Goal: Task Accomplishment & Management: Complete application form

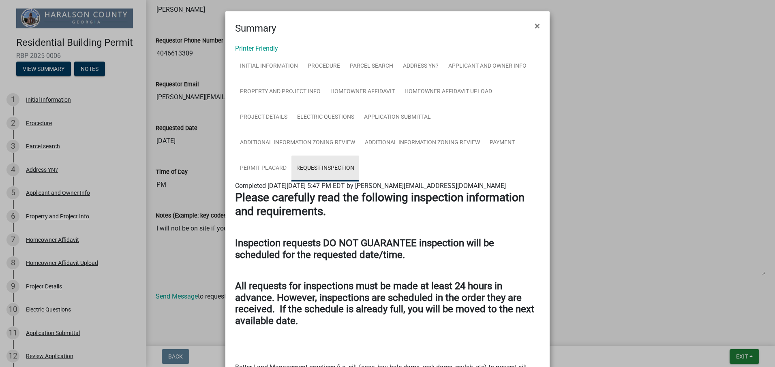
click at [307, 168] on link "Request Inspection" at bounding box center [325, 169] width 68 height 26
click at [534, 26] on span "×" at bounding box center [536, 25] width 5 height 11
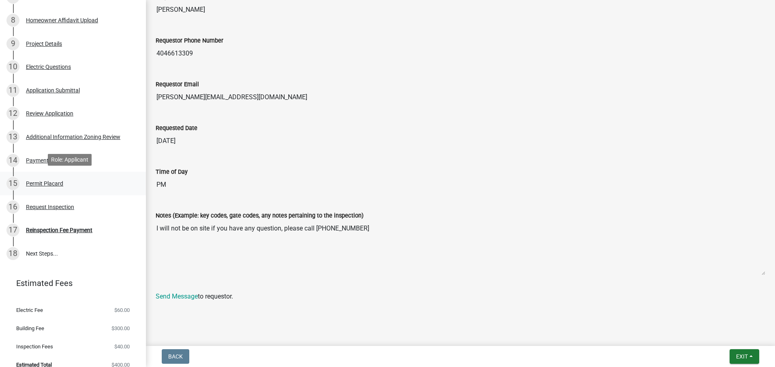
scroll to position [243, 0]
click at [50, 254] on link "18 Next Steps..." at bounding box center [73, 252] width 146 height 23
click at [72, 232] on div "Reinspection Fee Payment" at bounding box center [59, 230] width 66 height 6
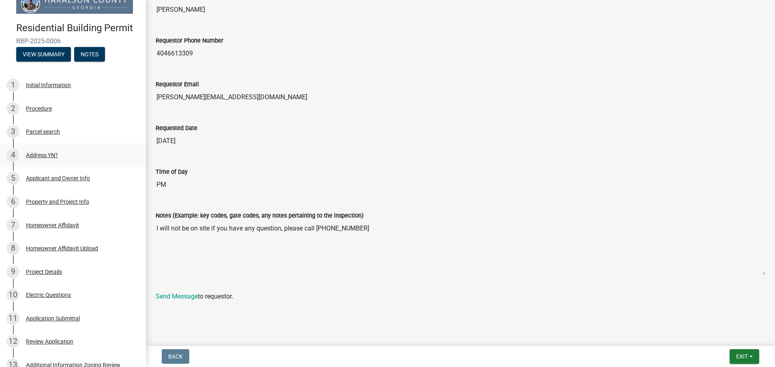
scroll to position [0, 0]
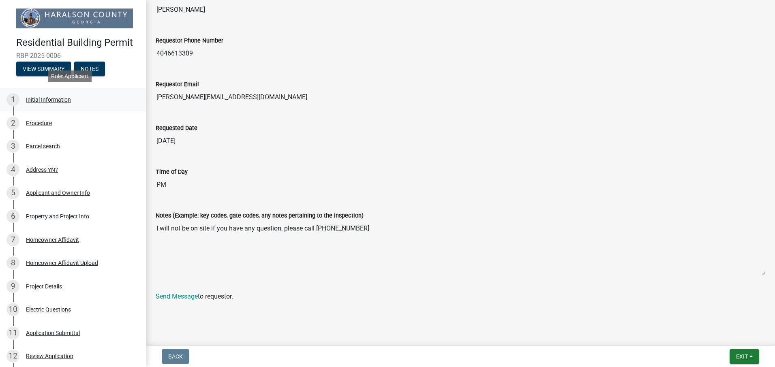
click at [48, 101] on div "Initial Information" at bounding box center [48, 100] width 45 height 6
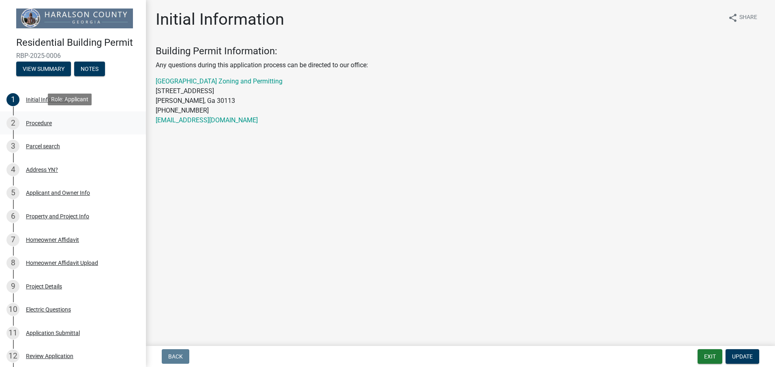
click at [45, 126] on div "2 Procedure" at bounding box center [69, 123] width 126 height 13
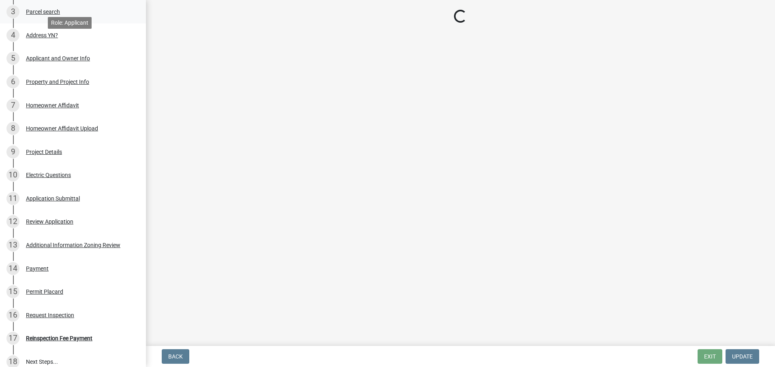
scroll to position [203, 0]
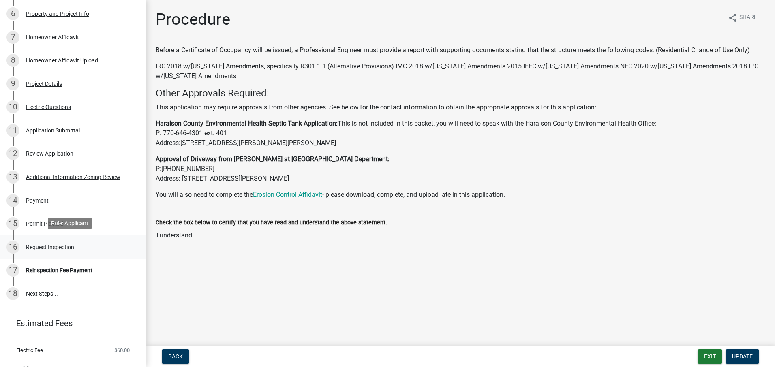
click at [51, 242] on div "16 Request Inspection" at bounding box center [69, 247] width 126 height 13
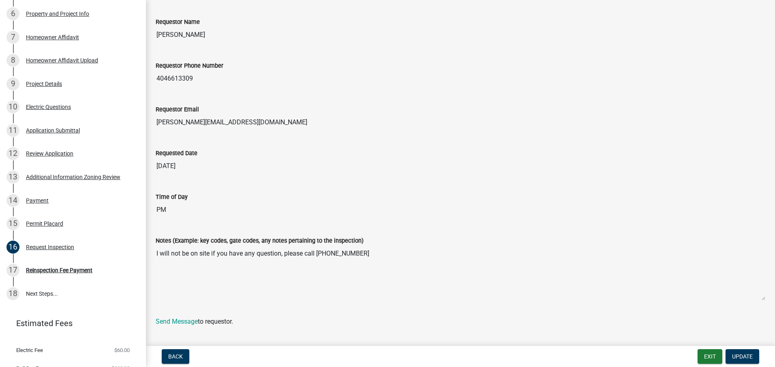
scroll to position [421, 0]
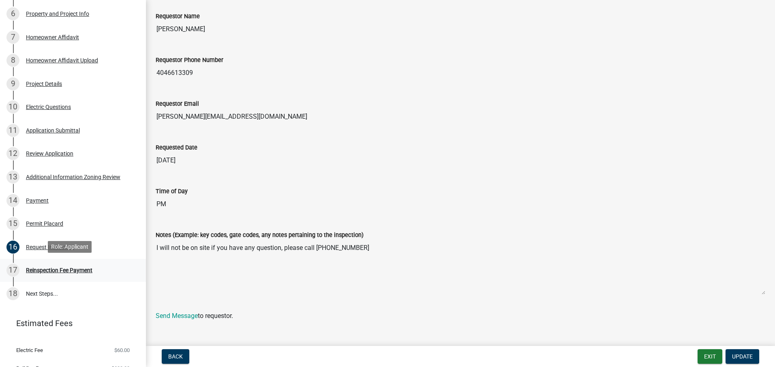
drag, startPoint x: 47, startPoint y: 270, endPoint x: 57, endPoint y: 271, distance: 9.4
click at [47, 271] on div "Reinspection Fee Payment" at bounding box center [59, 270] width 66 height 6
click at [88, 290] on link "18 Next Steps..." at bounding box center [73, 293] width 146 height 23
click at [46, 288] on link "18 Next Steps..." at bounding box center [73, 293] width 146 height 23
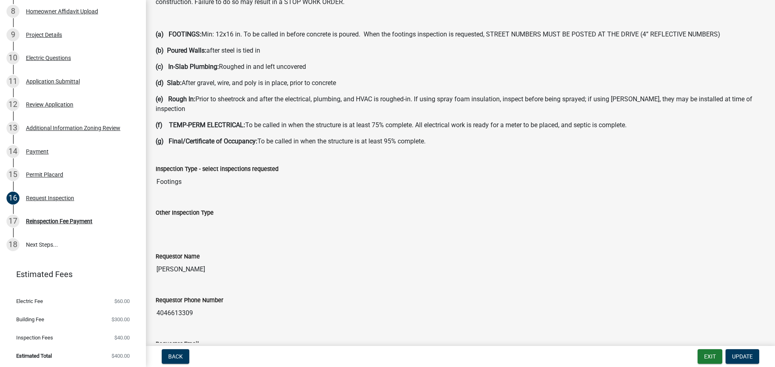
scroll to position [178, 0]
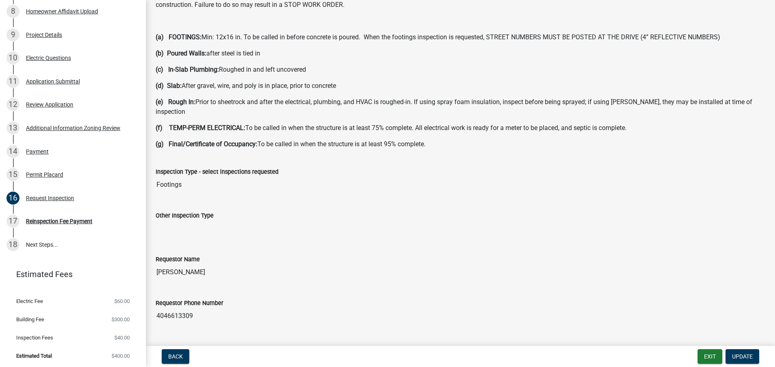
click at [209, 183] on input "Footings" at bounding box center [460, 185] width 609 height 16
drag, startPoint x: 209, startPoint y: 183, endPoint x: 191, endPoint y: 174, distance: 20.7
click at [191, 177] on input "Footings" at bounding box center [460, 185] width 609 height 16
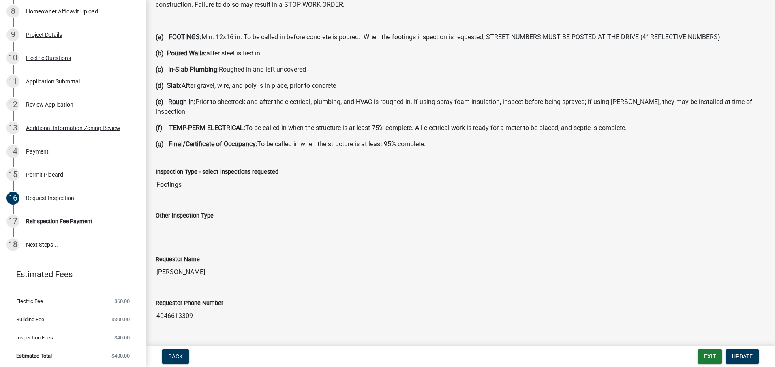
drag, startPoint x: 191, startPoint y: 174, endPoint x: 196, endPoint y: 175, distance: 5.8
click at [196, 177] on input "Footings" at bounding box center [460, 185] width 609 height 16
click at [173, 177] on input "Footings" at bounding box center [460, 185] width 609 height 16
drag, startPoint x: 173, startPoint y: 173, endPoint x: 201, endPoint y: 175, distance: 28.4
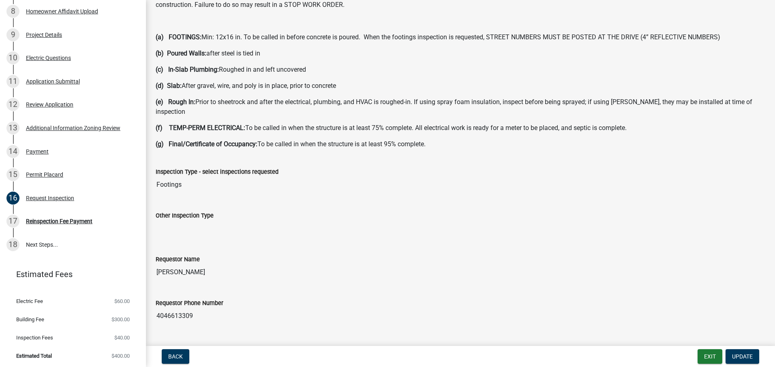
click at [201, 177] on input "Footings" at bounding box center [460, 185] width 609 height 16
drag, startPoint x: 201, startPoint y: 175, endPoint x: 187, endPoint y: 176, distance: 14.2
click at [187, 177] on input "Footings" at bounding box center [460, 185] width 609 height 16
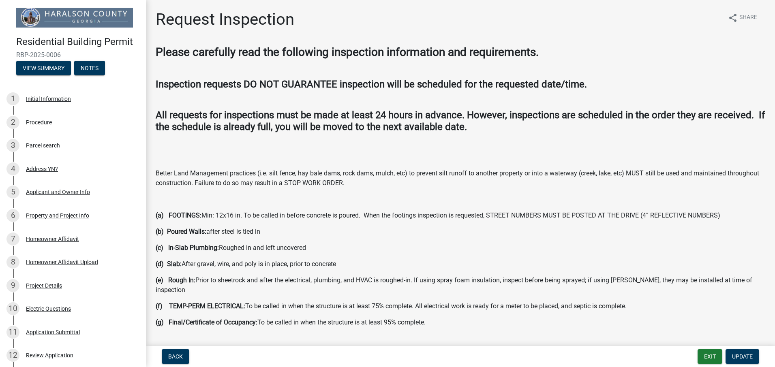
scroll to position [0, 0]
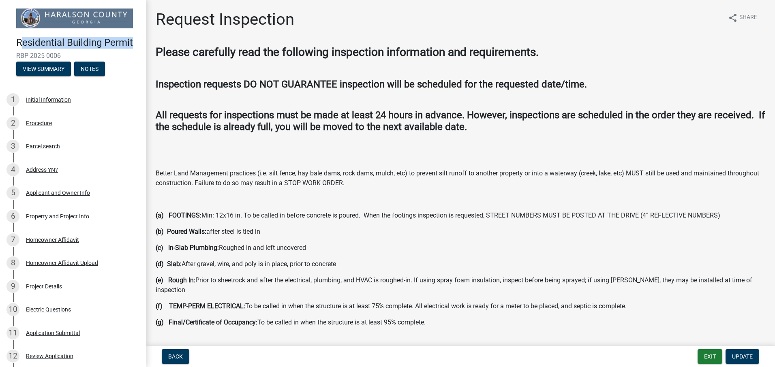
drag, startPoint x: 25, startPoint y: 39, endPoint x: 133, endPoint y: 35, distance: 108.2
click at [133, 35] on div "Residential Building Permit RBP-2025-0006 View Summary Notes" at bounding box center [72, 54] width 133 height 48
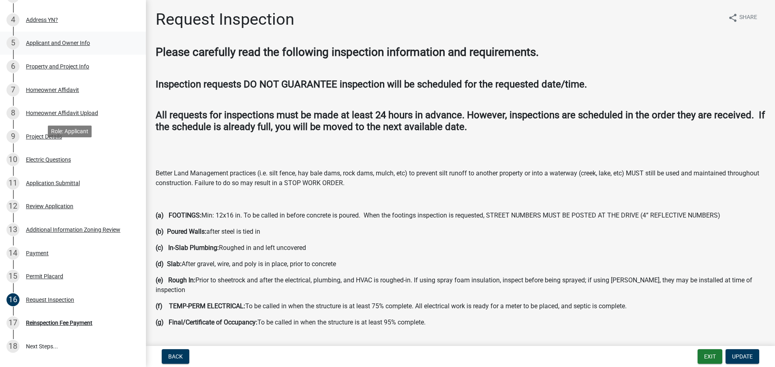
scroll to position [203, 0]
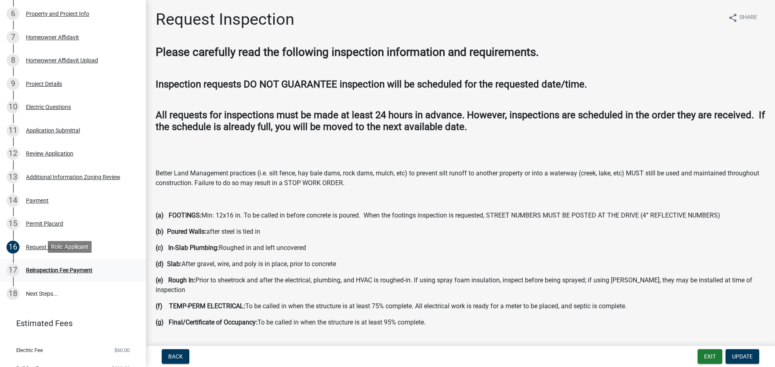
click at [64, 269] on div "Reinspection Fee Payment" at bounding box center [59, 270] width 66 height 6
click at [11, 270] on div "17" at bounding box center [12, 270] width 13 height 13
click at [11, 269] on div "17" at bounding box center [12, 270] width 13 height 13
click at [34, 247] on div "Request Inspection" at bounding box center [50, 247] width 48 height 6
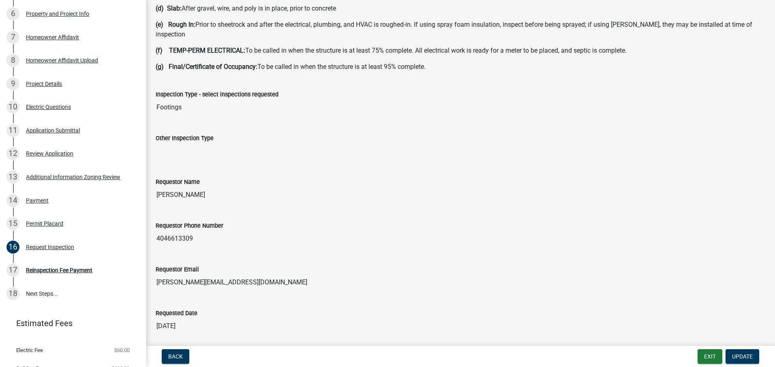
scroll to position [284, 0]
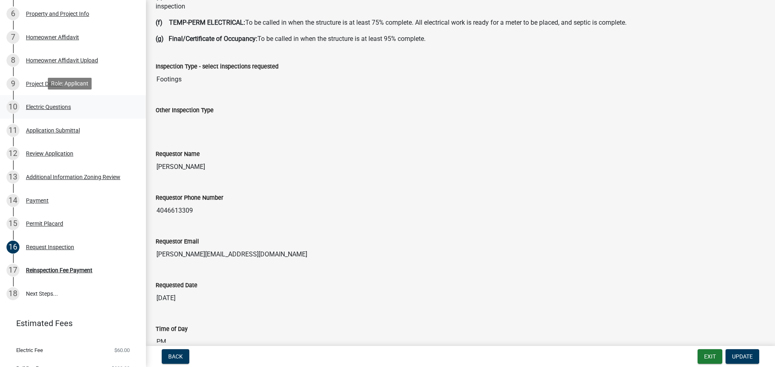
click at [37, 104] on div "Electric Questions" at bounding box center [48, 107] width 45 height 6
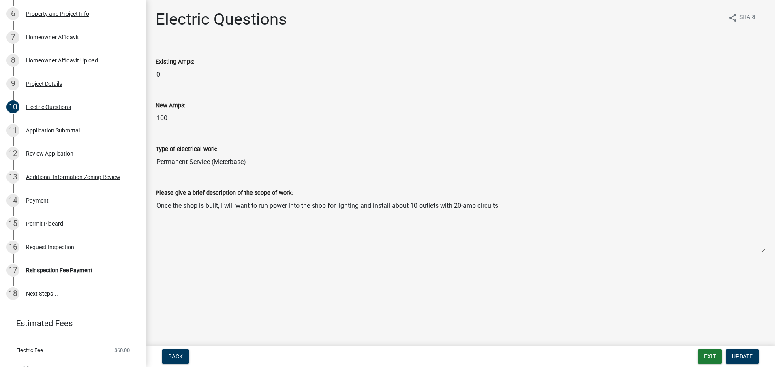
drag, startPoint x: 138, startPoint y: 138, endPoint x: 146, endPoint y: 120, distance: 19.2
click at [146, 120] on div "Residential Building Permit RBP-2025-0006 View Summary Notes 1 Initial Informat…" at bounding box center [387, 183] width 775 height 367
drag, startPoint x: 146, startPoint y: 120, endPoint x: 205, endPoint y: 137, distance: 61.0
click at [210, 136] on div "Type of electrical work: Permanent Service (Meterbase)" at bounding box center [460, 151] width 609 height 37
click at [55, 273] on div "17 Reinspection Fee Payment" at bounding box center [69, 270] width 126 height 13
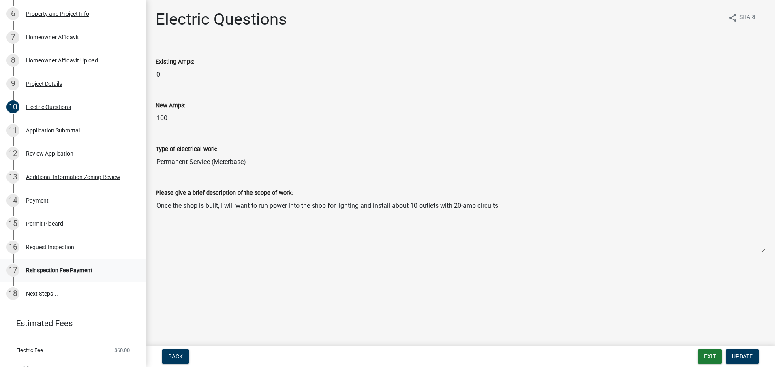
click at [61, 269] on div "Reinspection Fee Payment" at bounding box center [59, 270] width 66 height 6
click at [52, 244] on div "Request Inspection" at bounding box center [50, 247] width 48 height 6
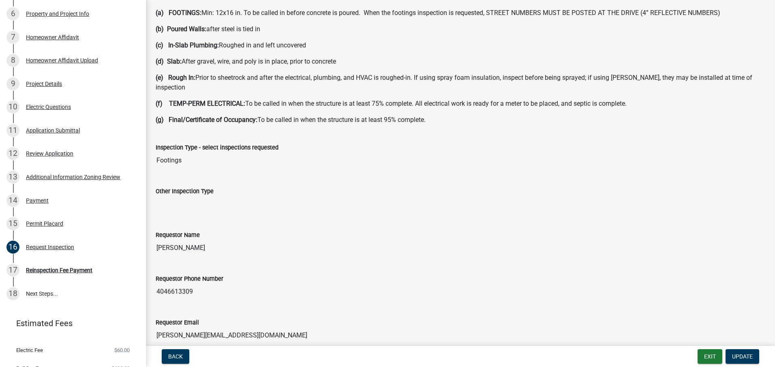
scroll to position [405, 0]
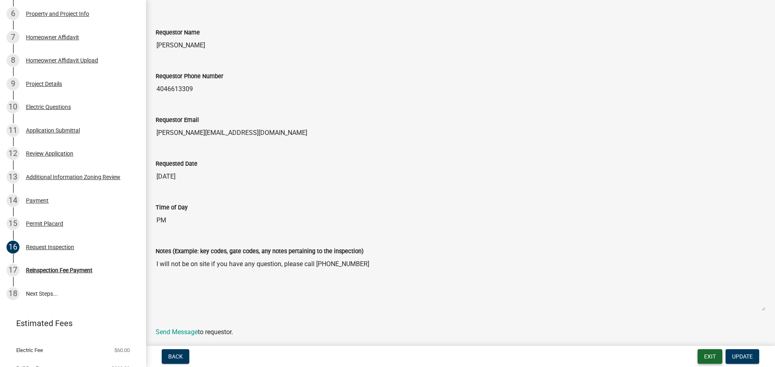
click at [706, 354] on button "Exit" at bounding box center [709, 356] width 25 height 15
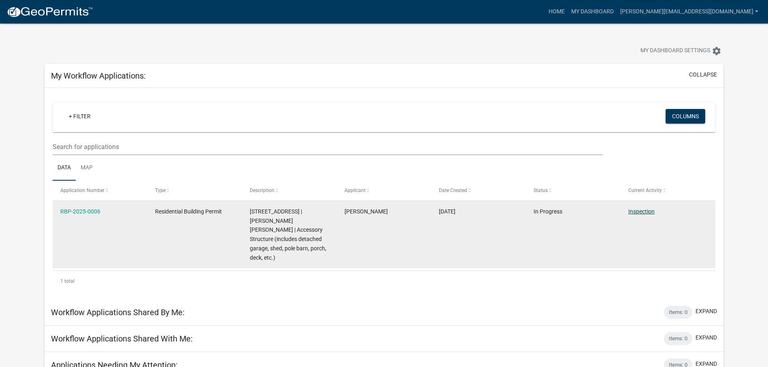
click at [632, 211] on link "Inspection" at bounding box center [642, 211] width 26 height 6
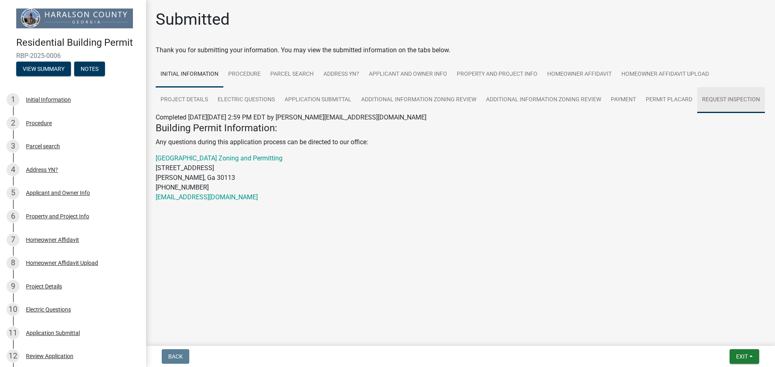
click at [721, 102] on link "Request Inspection" at bounding box center [731, 100] width 68 height 26
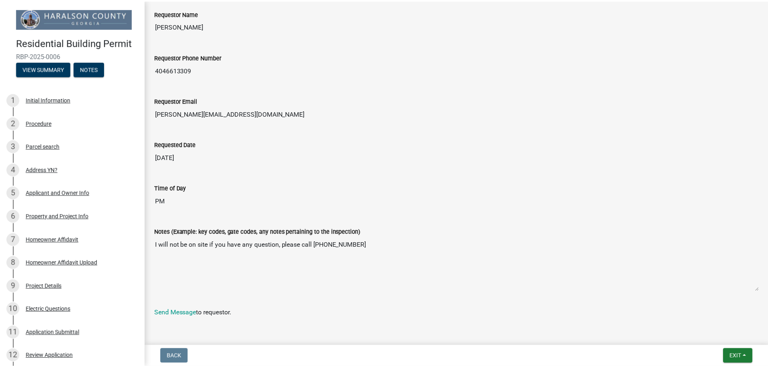
scroll to position [533, 0]
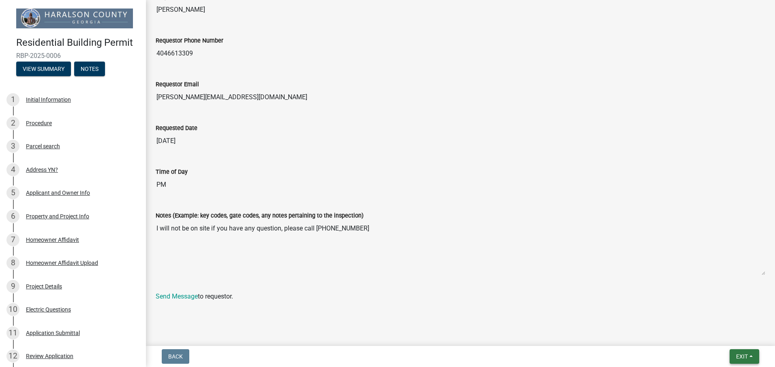
click at [740, 357] on span "Exit" at bounding box center [742, 356] width 12 height 6
click at [735, 335] on button "Save & Exit" at bounding box center [726, 335] width 65 height 19
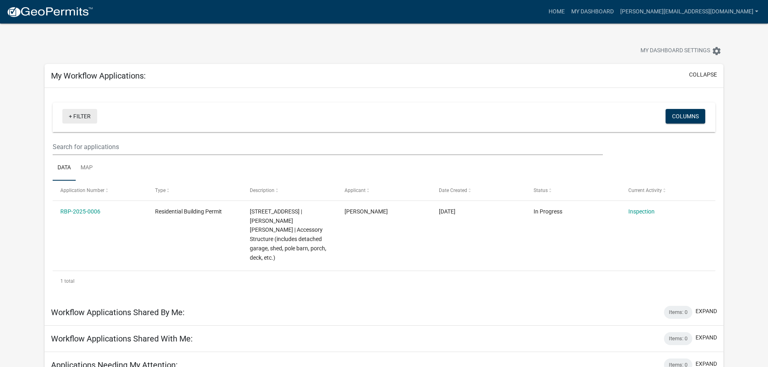
click at [71, 117] on link "+ Filter" at bounding box center [79, 116] width 35 height 15
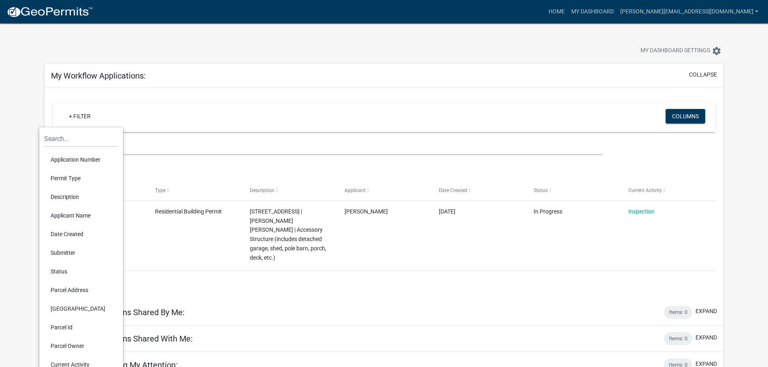
click at [155, 113] on div "+ Filter" at bounding box center [274, 117] width 437 height 17
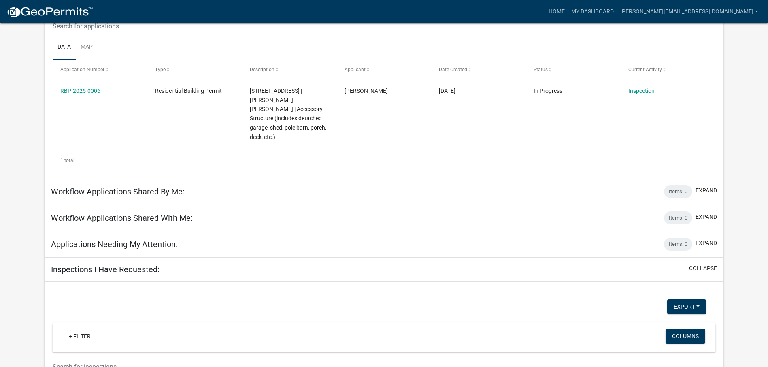
scroll to position [122, 0]
click at [158, 270] on h5 "Inspections I Have Requested:" at bounding box center [105, 269] width 109 height 10
click at [700, 269] on button "collapse" at bounding box center [703, 267] width 28 height 9
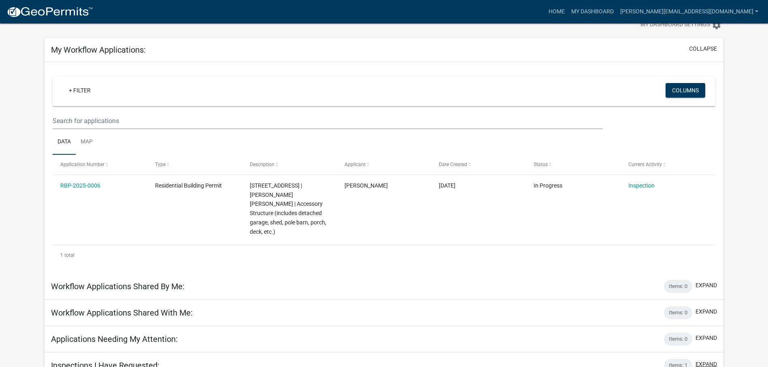
scroll to position [38, 0]
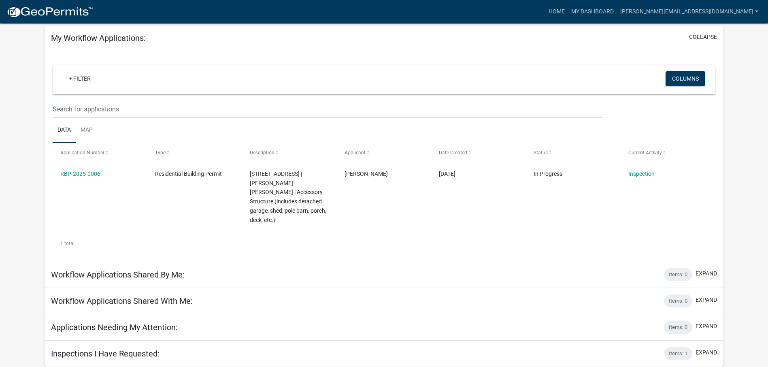
click at [713, 354] on button "expand" at bounding box center [706, 352] width 21 height 9
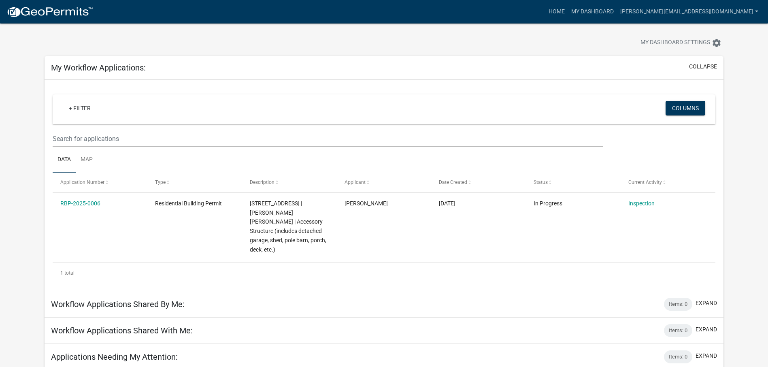
scroll to position [0, 0]
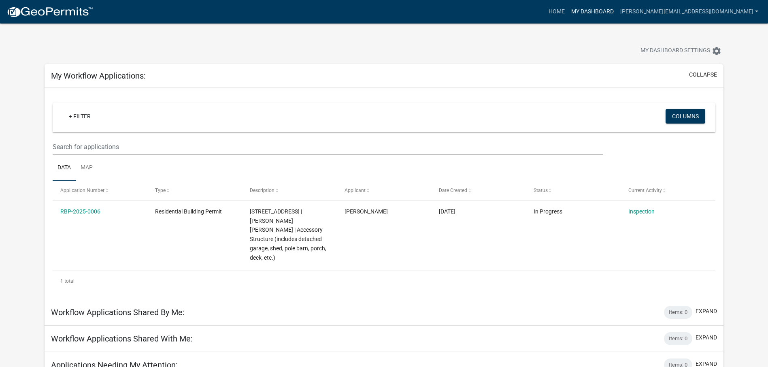
click at [617, 6] on link "My Dashboard" at bounding box center [592, 11] width 49 height 15
click at [568, 9] on link "Home" at bounding box center [557, 11] width 23 height 15
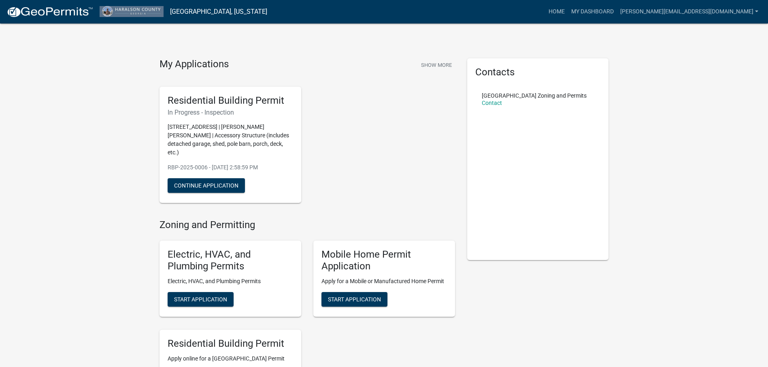
scroll to position [41, 0]
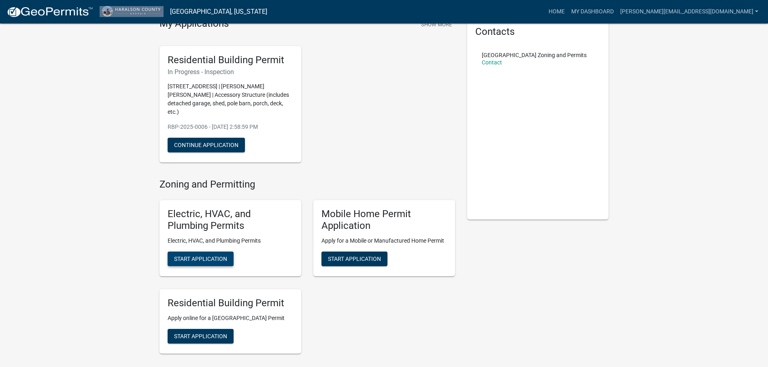
click at [221, 254] on button "Start Application" at bounding box center [201, 259] width 66 height 15
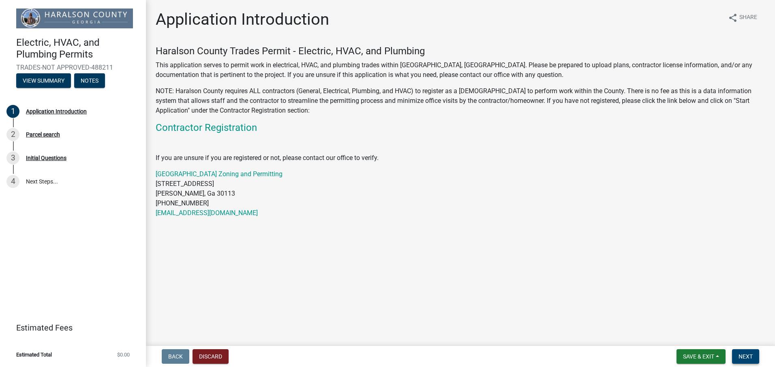
click at [748, 358] on span "Next" at bounding box center [745, 356] width 14 height 6
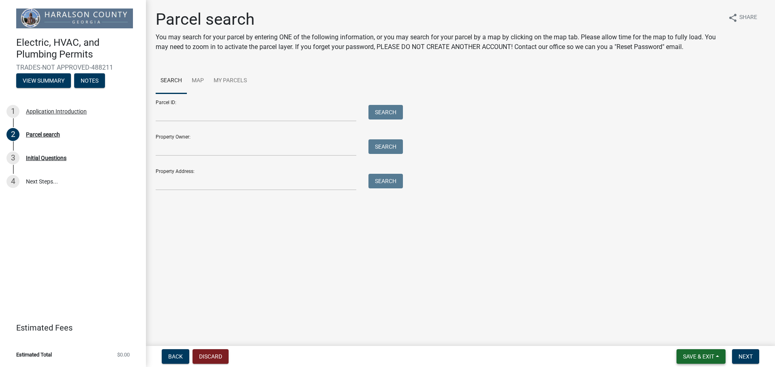
click at [702, 356] on span "Save & Exit" at bounding box center [698, 356] width 31 height 6
click at [694, 335] on button "Save & Exit" at bounding box center [692, 335] width 65 height 19
